Goal: Book appointment/travel/reservation

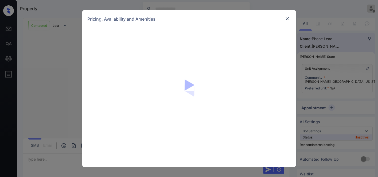
scroll to position [2, 0]
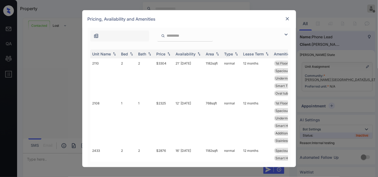
click at [163, 53] on div "Price" at bounding box center [161, 54] width 9 height 5
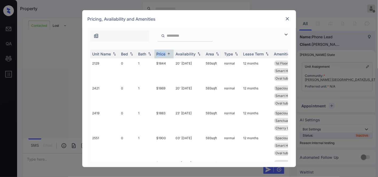
click at [284, 32] on img at bounding box center [286, 34] width 6 height 6
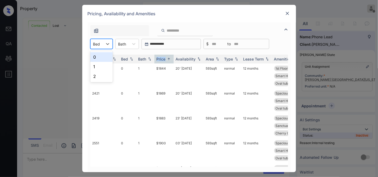
click at [102, 43] on div "Bed" at bounding box center [97, 44] width 12 height 8
click at [103, 65] on div "1" at bounding box center [101, 67] width 22 height 10
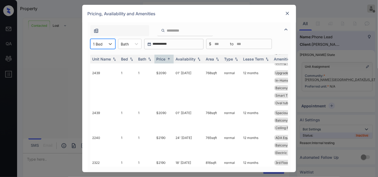
scroll to position [0, 0]
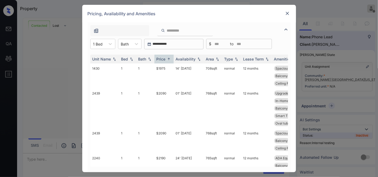
click at [231, 16] on div "Pricing, Availability and Amenities" at bounding box center [189, 14] width 214 height 18
click at [212, 5] on div "Pricing, Availability and Amenities" at bounding box center [189, 14] width 214 height 18
click at [174, 68] on td "14' [DATE]" at bounding box center [189, 75] width 30 height 25
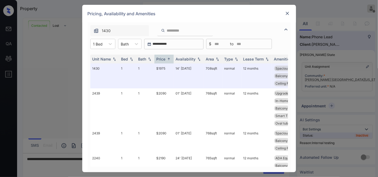
click at [242, 17] on div "Pricing, Availability and Amenities" at bounding box center [189, 14] width 214 height 18
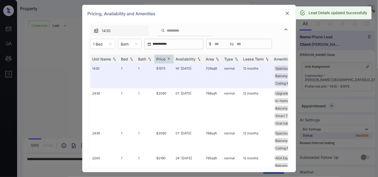
scroll to position [746, 0]
click at [285, 14] on img at bounding box center [287, 13] width 5 height 5
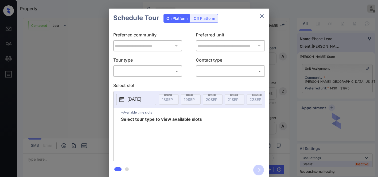
click at [152, 65] on div "​ ​" at bounding box center [147, 70] width 69 height 11
click at [151, 75] on body "Property Samantha Soliven Offline Set yourself online Set yourself on break Pro…" at bounding box center [189, 88] width 378 height 177
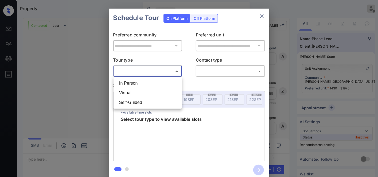
scroll to position [2, 0]
click at [148, 83] on li "In Person" at bounding box center [148, 83] width 66 height 10
type input "********"
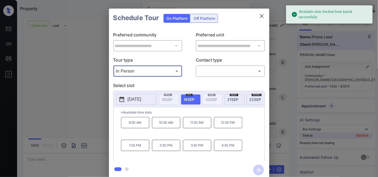
click at [140, 99] on p "2025-09-19" at bounding box center [135, 99] width 14 height 6
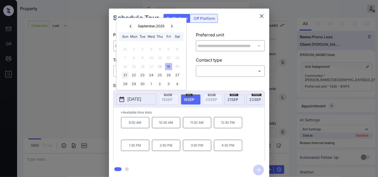
click at [125, 74] on div "21" at bounding box center [125, 75] width 7 height 7
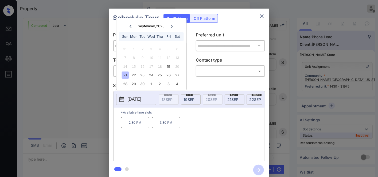
click at [250, 27] on div "Schedule Tour On Platform Off Platform" at bounding box center [189, 18] width 160 height 19
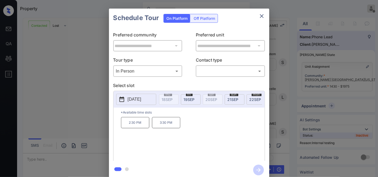
click at [161, 74] on body "Property Samantha Soliven Offline Set yourself online Set yourself on break Pro…" at bounding box center [189, 88] width 378 height 177
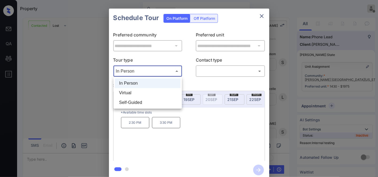
click at [164, 85] on li "In Person" at bounding box center [148, 83] width 66 height 10
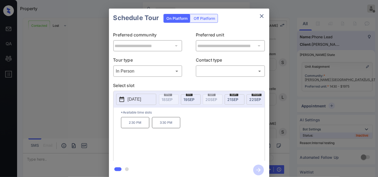
click at [173, 67] on body "Property Samantha Soliven Offline Set yourself online Set yourself on break Pro…" at bounding box center [189, 88] width 378 height 177
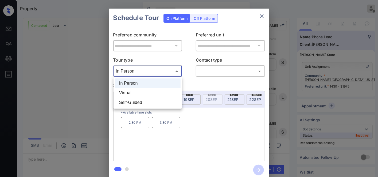
click at [244, 23] on div at bounding box center [189, 88] width 378 height 177
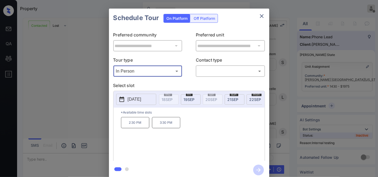
click at [151, 69] on body "Property Samantha Soliven Offline Set yourself online Set yourself on break Pro…" at bounding box center [189, 88] width 378 height 177
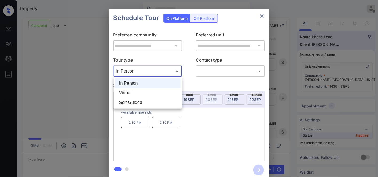
click at [260, 14] on div at bounding box center [189, 88] width 378 height 177
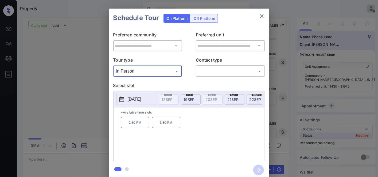
click at [262, 17] on icon "close" at bounding box center [262, 16] width 6 height 6
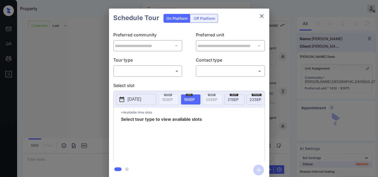
click at [136, 70] on body "Property Samantha Soliven Offline Set yourself online Set yourself on break Pro…" at bounding box center [189, 88] width 378 height 177
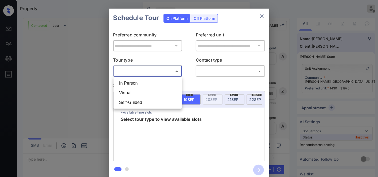
scroll to position [817, 0]
click at [142, 80] on li "In Person" at bounding box center [148, 83] width 66 height 10
type input "********"
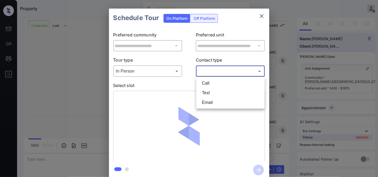
click at [222, 67] on body "Property Samantha Soliven Offline Set yourself online Set yourself on break Pro…" at bounding box center [189, 88] width 378 height 177
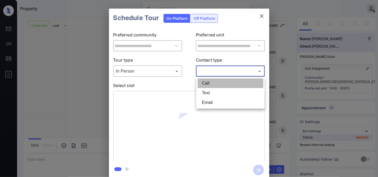
click at [216, 83] on li "Call" at bounding box center [231, 83] width 66 height 10
type input "****"
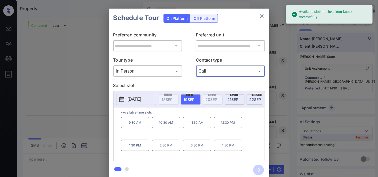
click at [133, 99] on p "2025-09-19" at bounding box center [135, 99] width 14 height 6
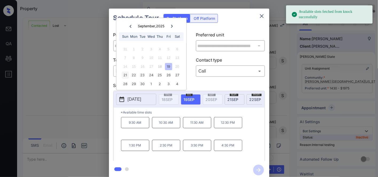
click at [127, 73] on div "21" at bounding box center [125, 75] width 7 height 7
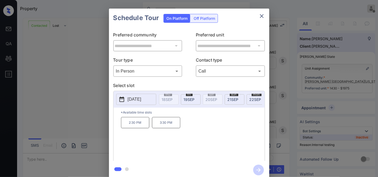
click at [142, 126] on p "2:30 PM" at bounding box center [135, 122] width 28 height 11
click at [260, 168] on icon "button" at bounding box center [258, 169] width 11 height 11
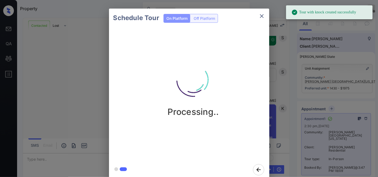
scroll to position [1080, 0]
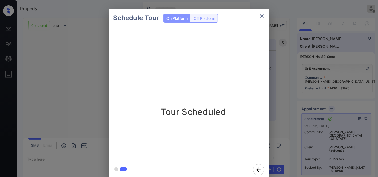
click at [263, 17] on icon "close" at bounding box center [262, 16] width 4 height 4
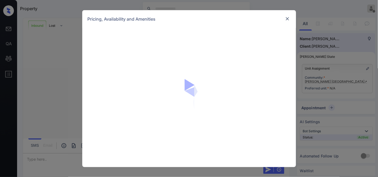
scroll to position [80, 0]
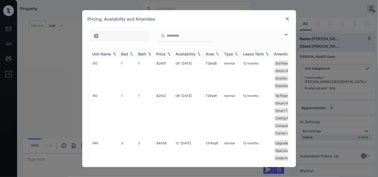
click at [165, 53] on div "Price" at bounding box center [161, 54] width 9 height 5
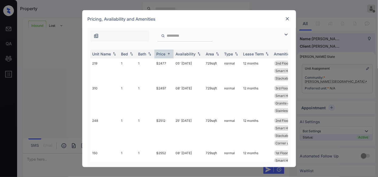
click at [286, 36] on img at bounding box center [286, 34] width 6 height 6
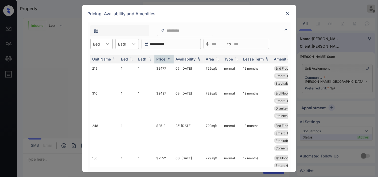
click at [106, 40] on div at bounding box center [108, 44] width 10 height 10
click at [104, 70] on div "2" at bounding box center [101, 67] width 22 height 10
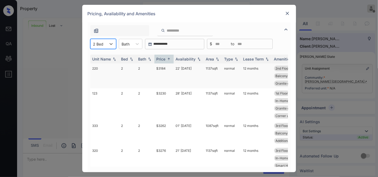
click at [171, 65] on td "$3184" at bounding box center [163, 75] width 19 height 25
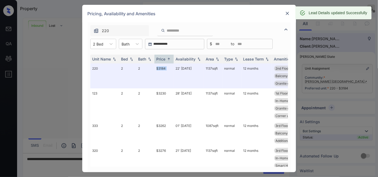
click at [288, 13] on img at bounding box center [287, 13] width 5 height 5
